Goal: Information Seeking & Learning: Learn about a topic

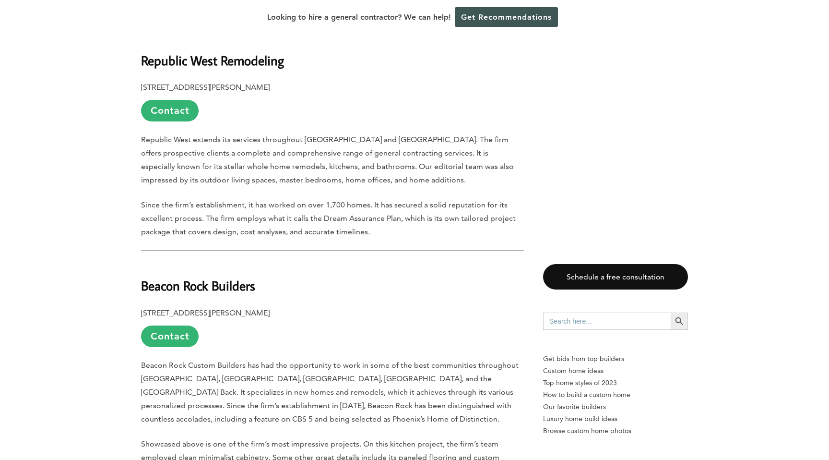
scroll to position [1753, 0]
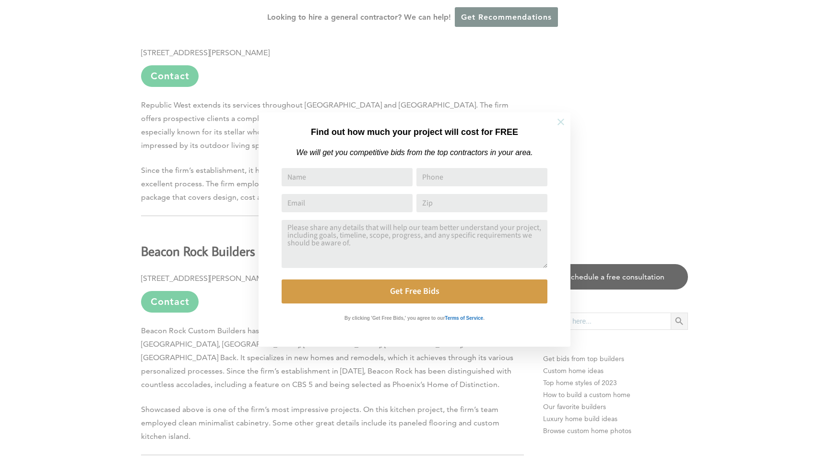
click at [562, 120] on icon at bounding box center [561, 122] width 11 height 11
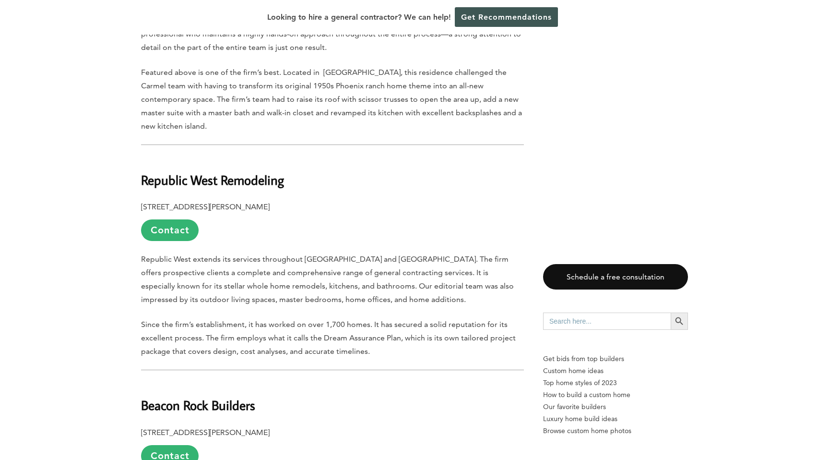
scroll to position [1600, 0]
drag, startPoint x: 143, startPoint y: 142, endPoint x: 296, endPoint y: 141, distance: 153.5
click at [296, 155] on h2 "Republic West Remodeling" at bounding box center [332, 171] width 383 height 33
copy b "Republic West Remodeling"
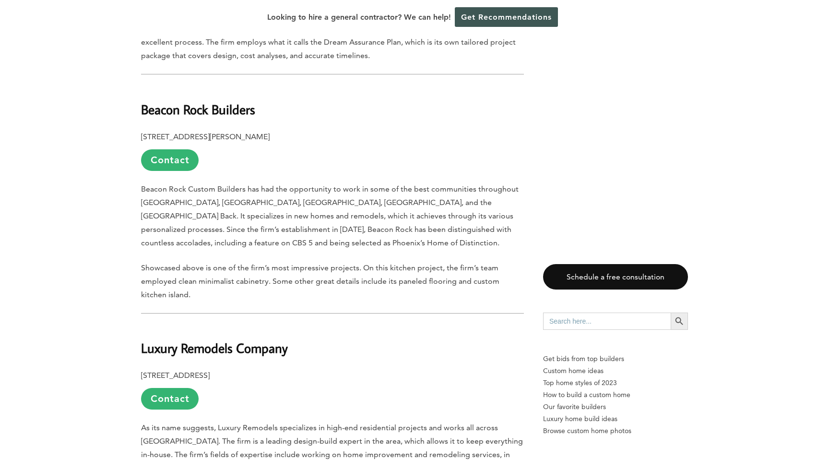
scroll to position [1881, 0]
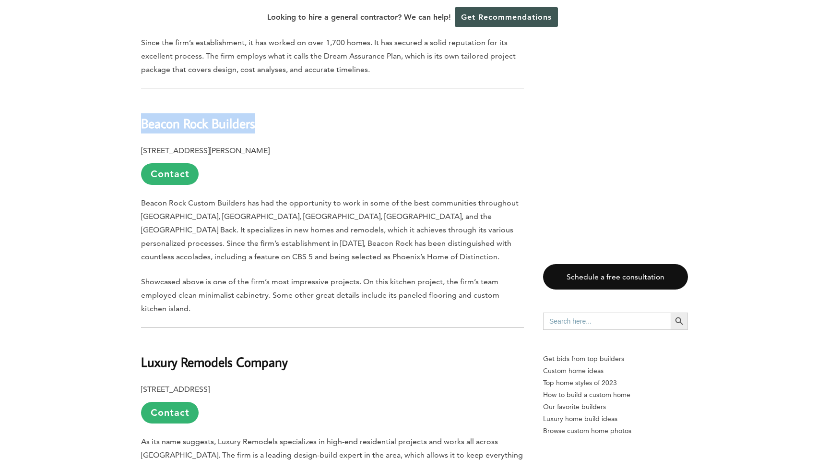
drag, startPoint x: 143, startPoint y: 86, endPoint x: 290, endPoint y: 85, distance: 147.8
click at [290, 100] on h2 "Beacon Rock Builders" at bounding box center [332, 116] width 383 height 33
copy b "Beacon Rock Builders"
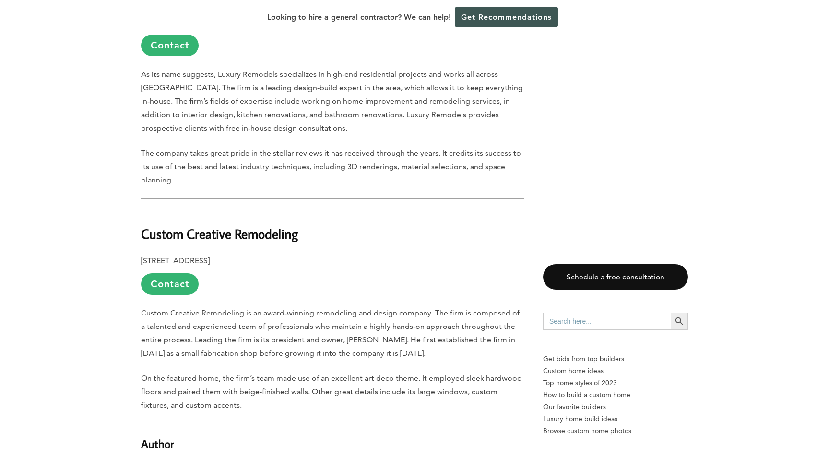
scroll to position [2246, 0]
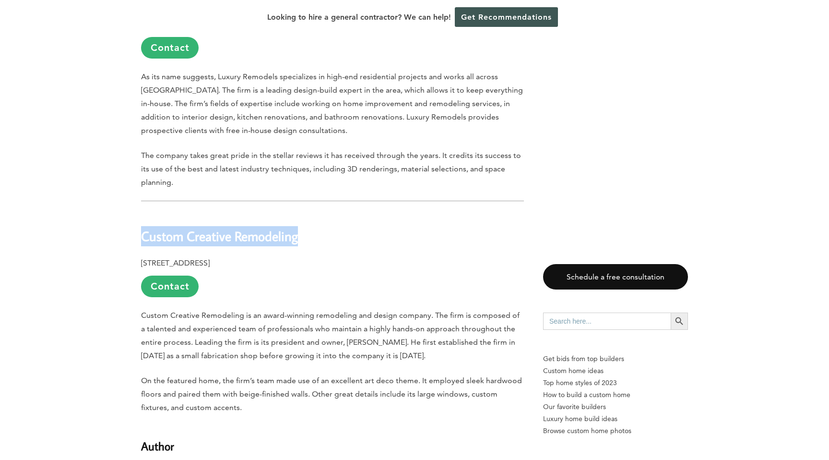
drag, startPoint x: 143, startPoint y: 200, endPoint x: 325, endPoint y: 204, distance: 182.8
click at [325, 213] on h2 "Custom Creative Remodeling" at bounding box center [332, 229] width 383 height 33
copy b "Custom Creative Remodeling"
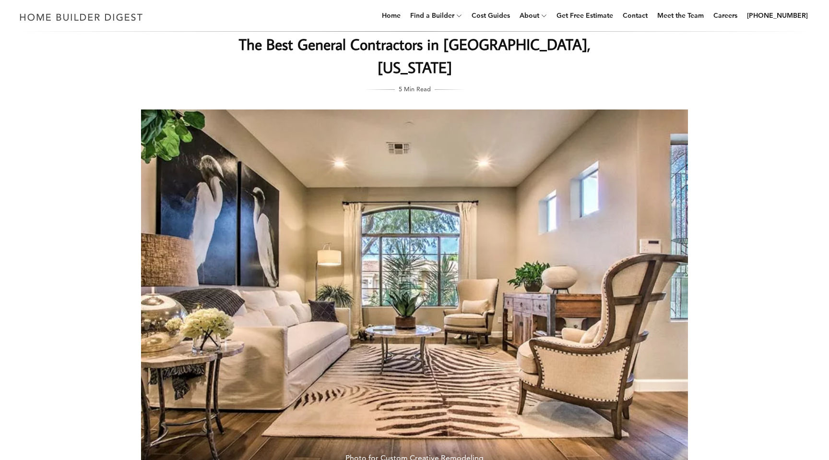
scroll to position [0, 0]
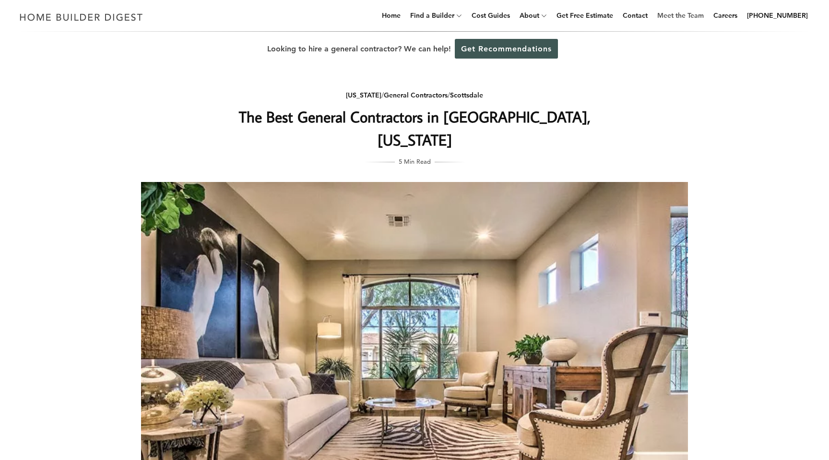
click at [696, 13] on link "Meet the Team" at bounding box center [681, 15] width 54 height 31
